Goal: Task Accomplishment & Management: Use online tool/utility

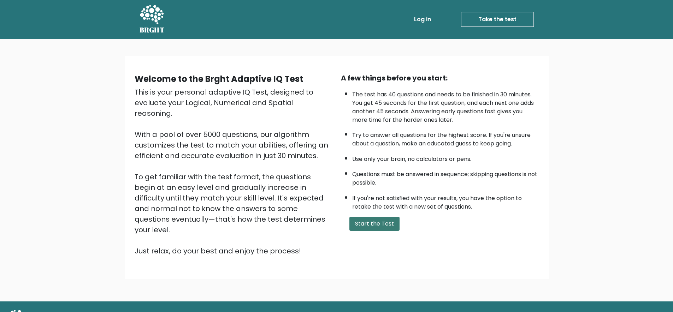
click at [364, 226] on button "Start the Test" at bounding box center [374, 224] width 50 height 14
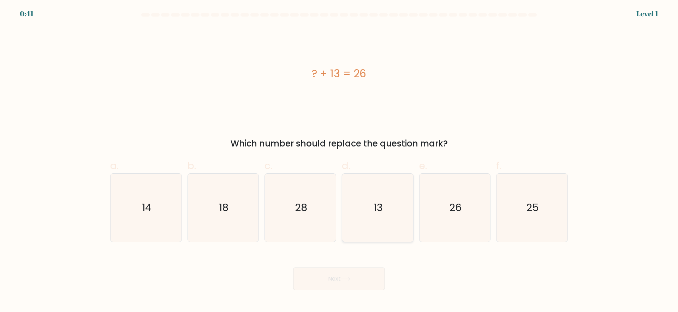
click at [384, 205] on icon "13" at bounding box center [378, 208] width 68 height 68
click at [340, 161] on input "d. 13" at bounding box center [339, 158] width 0 height 5
radio input "true"
click at [353, 282] on button "Next" at bounding box center [339, 279] width 92 height 23
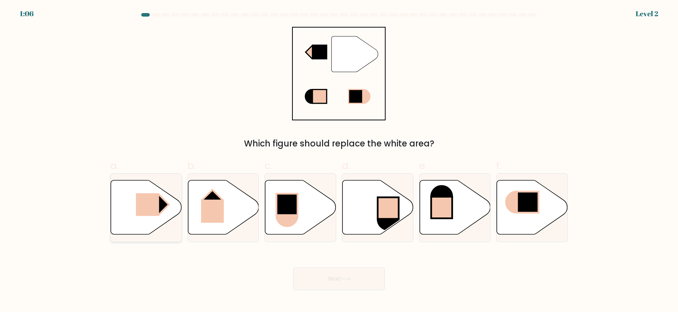
click at [138, 208] on rect at bounding box center [147, 204] width 23 height 23
click at [339, 161] on input "a." at bounding box center [339, 158] width 0 height 5
radio input "true"
click at [354, 285] on button "Next" at bounding box center [339, 279] width 92 height 23
